Goal: Check status: Check status

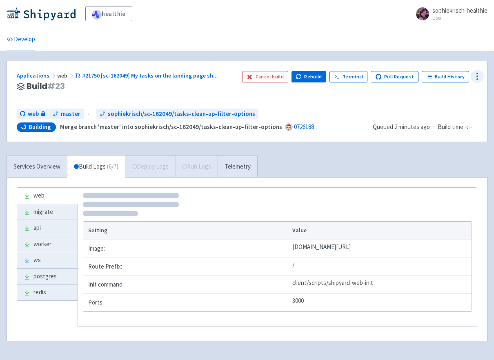
click at [475, 80] on icon at bounding box center [478, 77] width 10 height 10
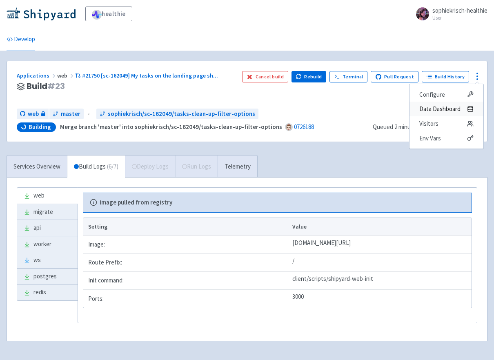
click at [447, 107] on span "Data Dashboard" at bounding box center [440, 108] width 41 height 11
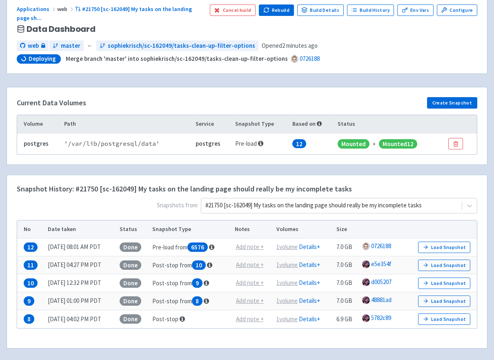
scroll to position [100, 0]
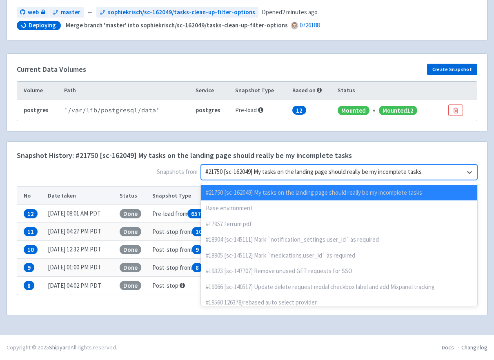
click at [388, 170] on div at bounding box center [332, 172] width 253 height 11
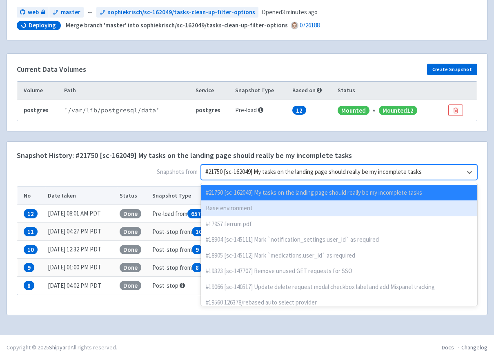
click at [246, 209] on div "Base environment" at bounding box center [339, 209] width 277 height 16
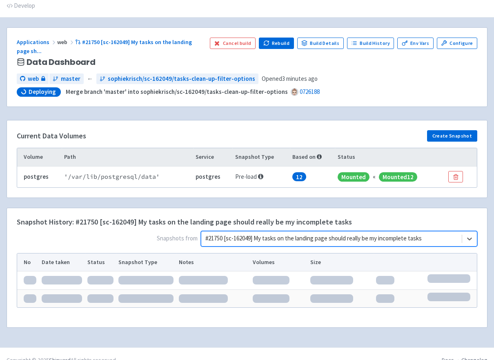
scroll to position [46, 0]
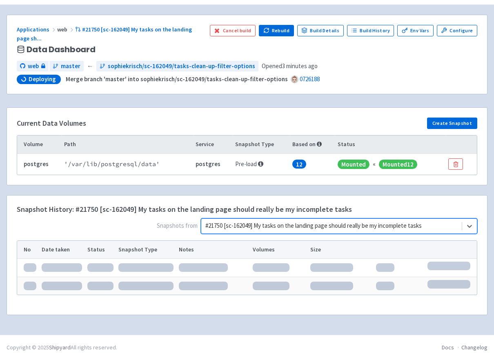
click at [421, 189] on div "Current Data Volumes Create Snapshot Volume Path Service Snapshot Type Based on…" at bounding box center [247, 151] width 491 height 88
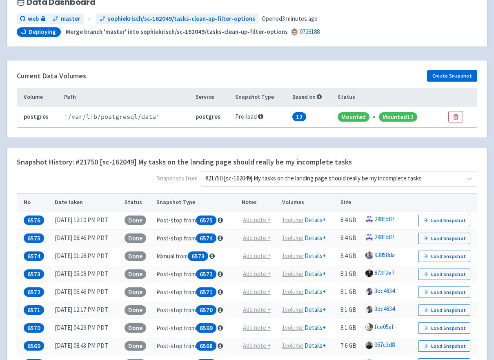
scroll to position [94, 0]
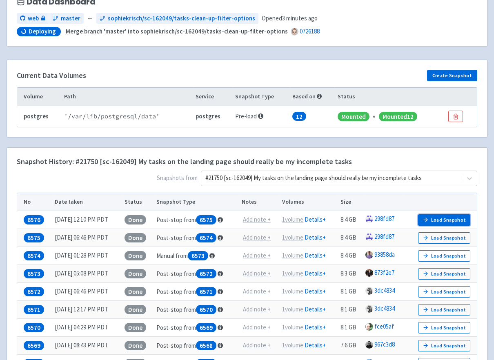
click at [441, 216] on button "Load Snapshot" at bounding box center [444, 220] width 52 height 11
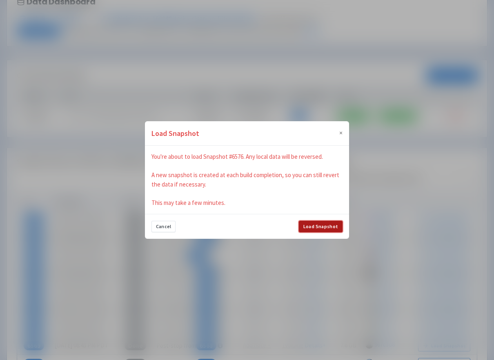
click at [330, 228] on button "Load Snapshot" at bounding box center [321, 226] width 44 height 11
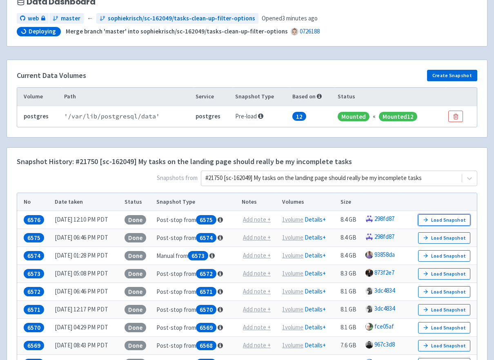
scroll to position [0, 0]
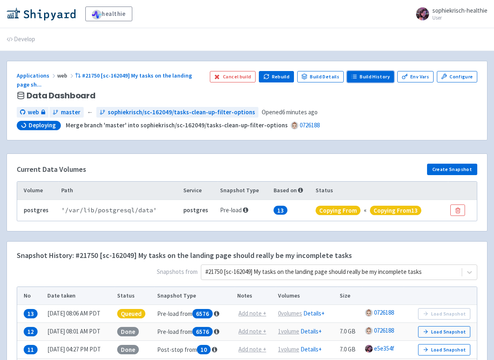
click at [390, 80] on link "Build History" at bounding box center [370, 76] width 47 height 11
